Goal: Find contact information

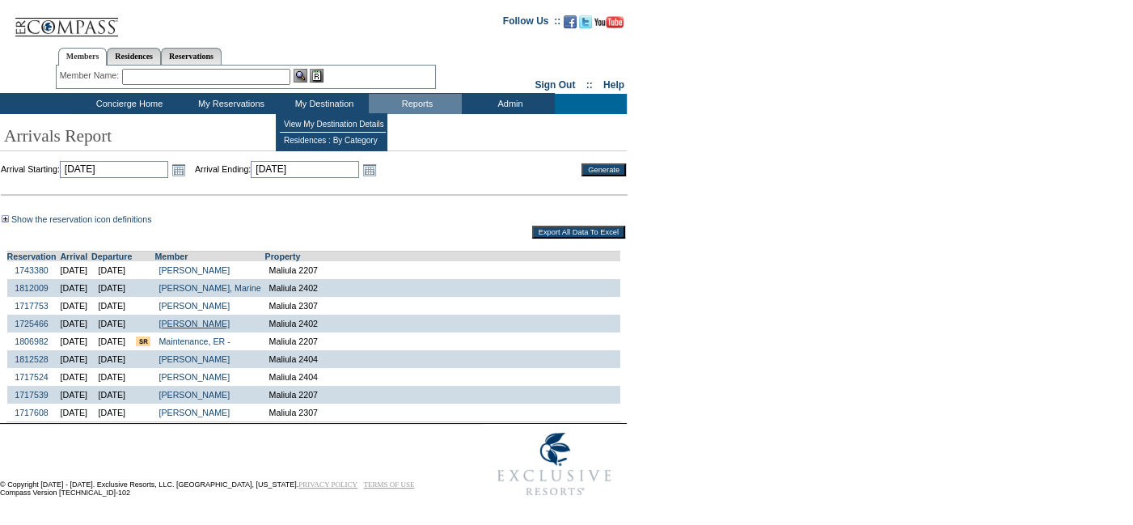
click at [230, 328] on link "Hornbach, Matthew" at bounding box center [193, 324] width 71 height 10
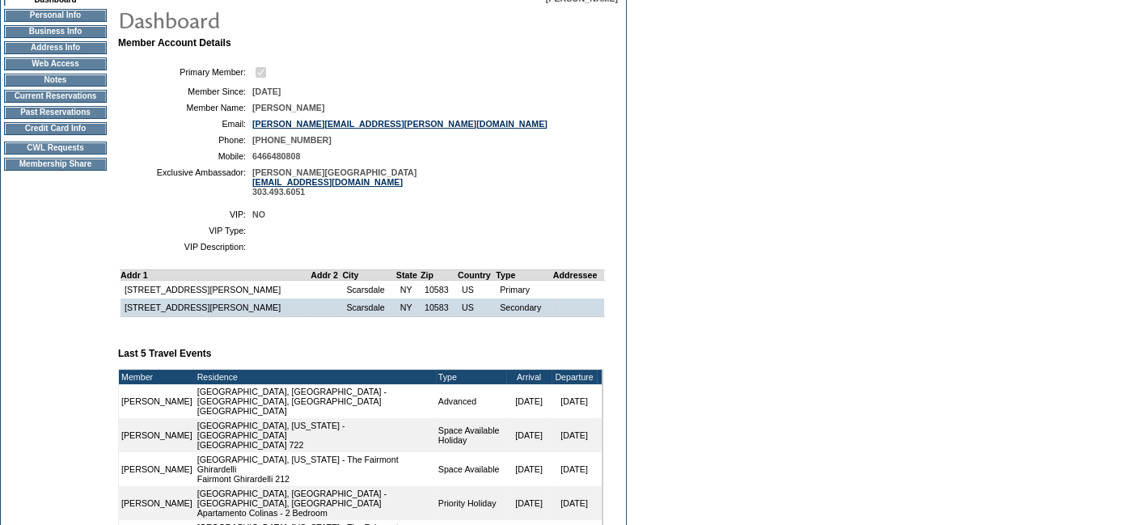
scroll to position [162, 0]
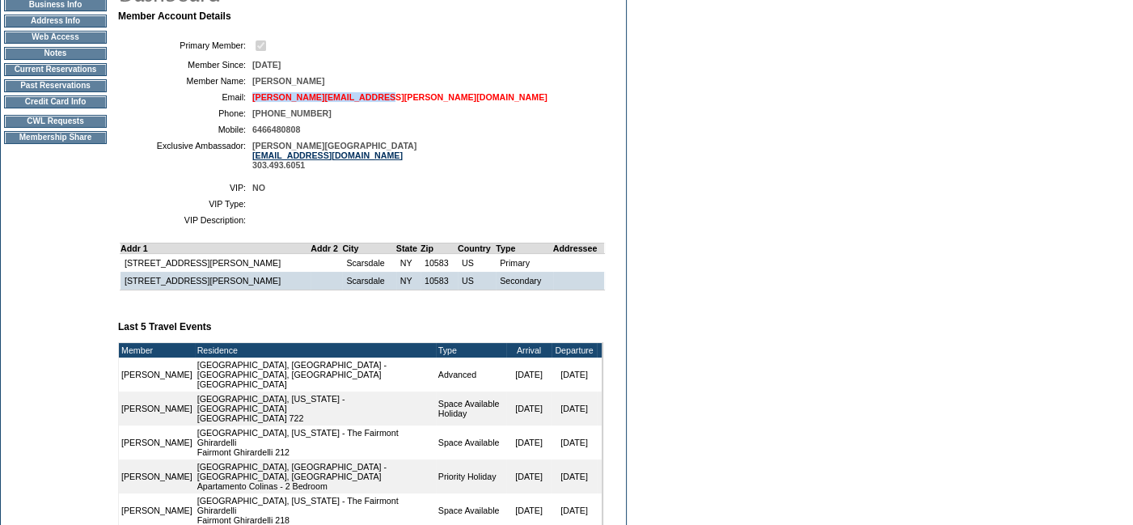
drag, startPoint x: 393, startPoint y: 99, endPoint x: 251, endPoint y: 101, distance: 141.5
click at [252, 101] on td "[PERSON_NAME][EMAIL_ADDRESS][PERSON_NAME][DOMAIN_NAME]" at bounding box center [424, 97] width 344 height 10
copy link "matthew.hornbach@gmail.com"
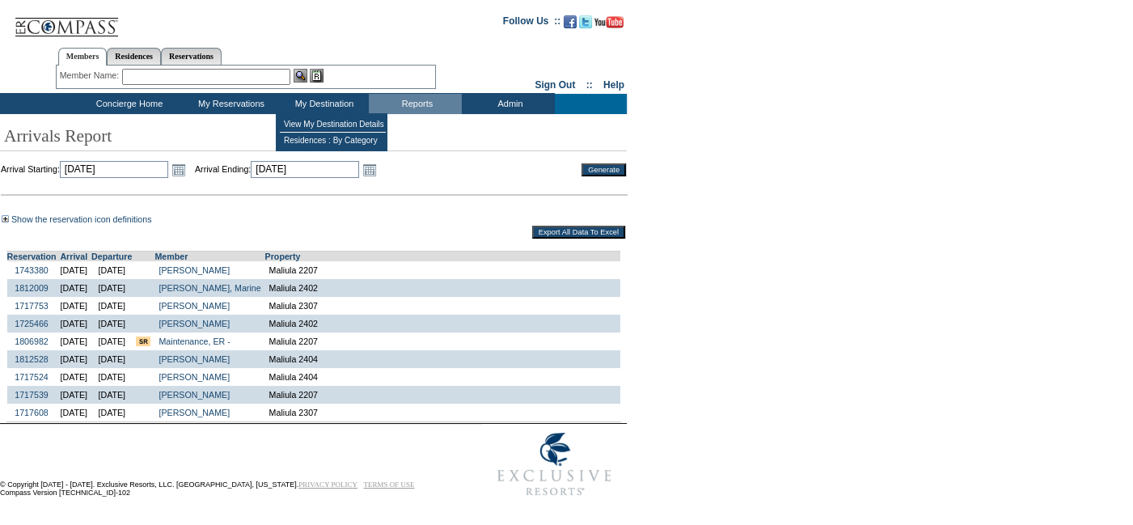
scroll to position [15, 0]
